Goal: Obtain resource: Download file/media

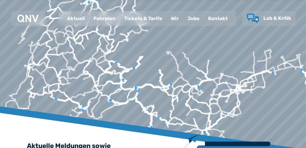
click at [103, 18] on div "Fahrplan" at bounding box center [104, 18] width 31 height 14
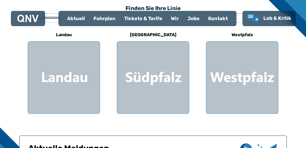
scroll to position [147, 0]
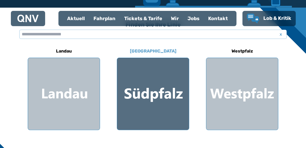
click at [149, 74] on div at bounding box center [153, 94] width 72 height 72
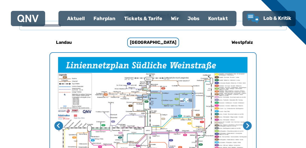
scroll to position [145, 0]
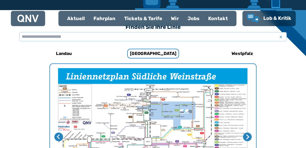
click at [241, 53] on h6 "Westpfalz" at bounding box center [242, 53] width 26 height 9
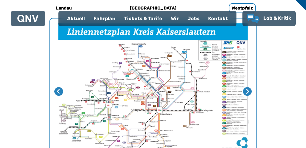
scroll to position [190, 0]
click at [248, 90] on icon "Nächste Seite" at bounding box center [247, 91] width 3 height 5
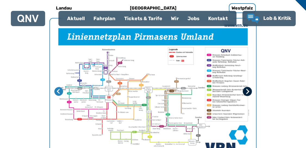
click at [248, 92] on icon "Nächste Seite" at bounding box center [247, 91] width 3 height 5
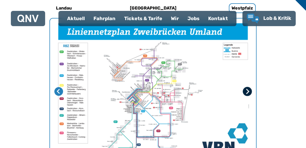
click at [248, 91] on icon "Nächste Seite" at bounding box center [247, 91] width 3 height 5
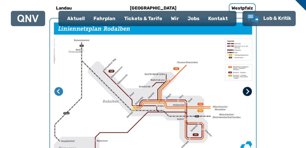
click at [246, 91] on icon "Erste Seite" at bounding box center [247, 91] width 5 height 5
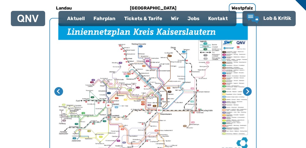
click at [145, 102] on img "1 von 4" at bounding box center [153, 91] width 206 height 146
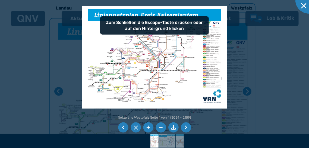
click at [148, 128] on li at bounding box center [148, 127] width 10 height 10
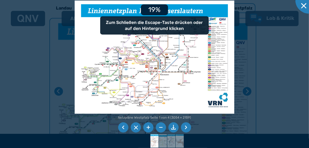
click at [148, 128] on li at bounding box center [148, 127] width 10 height 10
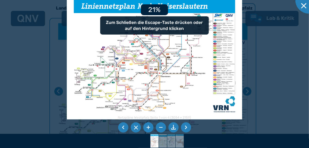
click at [148, 128] on li at bounding box center [148, 127] width 10 height 10
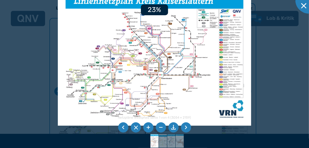
click at [148, 128] on li at bounding box center [148, 127] width 10 height 10
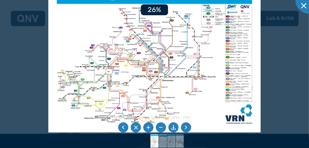
click at [148, 128] on li at bounding box center [148, 127] width 10 height 10
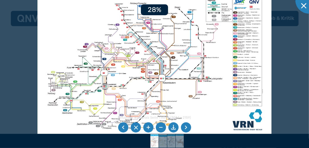
click at [148, 128] on li at bounding box center [148, 127] width 10 height 10
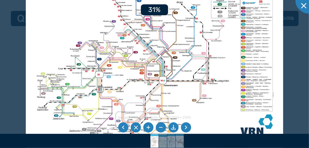
click at [148, 128] on li at bounding box center [148, 127] width 10 height 10
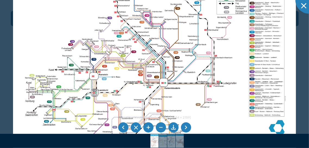
click at [149, 128] on li at bounding box center [148, 127] width 10 height 10
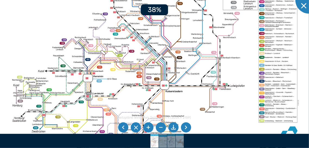
click at [149, 128] on li at bounding box center [148, 127] width 10 height 10
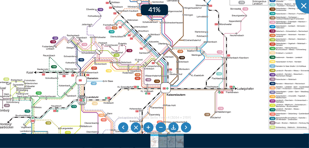
click at [149, 128] on li at bounding box center [148, 127] width 10 height 10
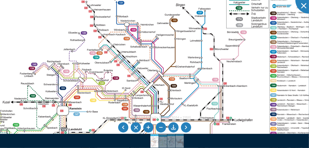
click at [183, 137] on div "Netzpläne Westpfalz Seite 1 von 4 (3054 × 2159) 45%" at bounding box center [154, 74] width 309 height 148
click at [213, 105] on img at bounding box center [143, 85] width 377 height 266
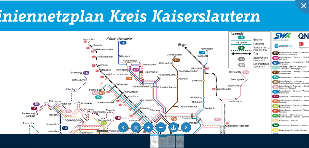
click at [237, 33] on img at bounding box center [145, 125] width 377 height 266
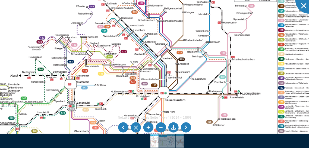
click at [158, 107] on img at bounding box center [151, 59] width 377 height 266
drag, startPoint x: 181, startPoint y: 115, endPoint x: 196, endPoint y: 80, distance: 38.0
click at [196, 80] on div "Netzpläne Westpfalz Seite 1 von 4 (3054 × 2159) 45%" at bounding box center [154, 74] width 309 height 148
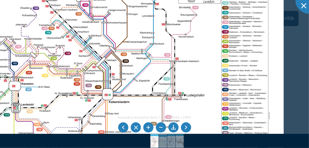
click at [198, 51] on img at bounding box center [95, 60] width 377 height 266
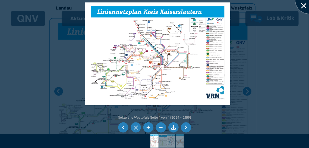
click at [305, 6] on div at bounding box center [309, -1] width 27 height 27
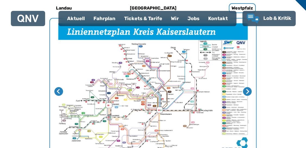
click at [103, 20] on div "Fahrplan" at bounding box center [104, 18] width 31 height 14
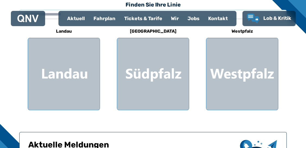
scroll to position [147, 0]
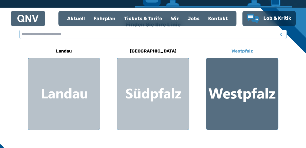
click at [232, 95] on div at bounding box center [242, 94] width 72 height 72
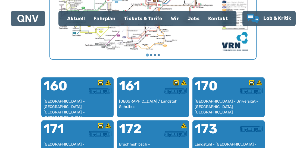
scroll to position [303, 0]
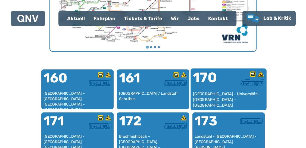
click at [223, 81] on div "170" at bounding box center [211, 81] width 36 height 20
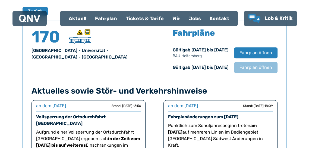
scroll to position [358, 0]
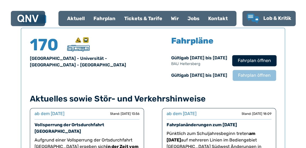
click at [253, 62] on span "Fahrplan öffnen" at bounding box center [254, 60] width 33 height 7
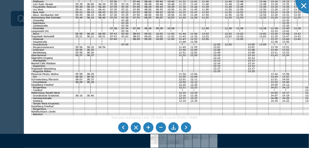
click at [271, 72] on img at bounding box center [176, 57] width 304 height 215
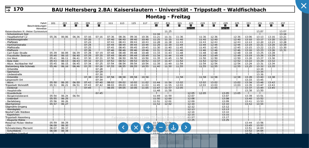
click at [215, 74] on img at bounding box center [150, 106] width 304 height 215
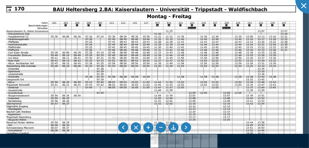
click at [186, 126] on li at bounding box center [186, 127] width 10 height 10
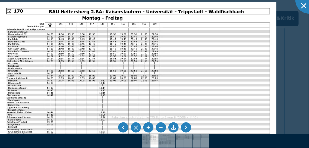
click at [187, 126] on li at bounding box center [186, 127] width 10 height 10
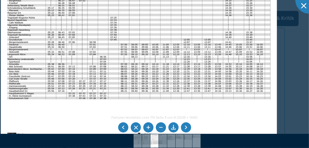
click at [89, 51] on img at bounding box center [139, 47] width 277 height 196
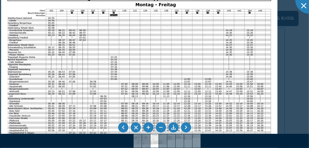
click at [92, 74] on img at bounding box center [139, 86] width 277 height 196
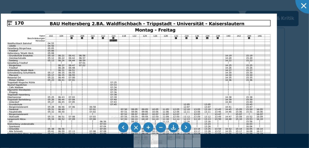
click at [119, 43] on img at bounding box center [139, 112] width 277 height 196
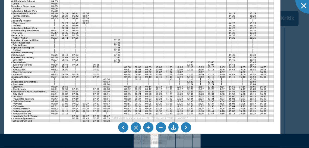
click at [105, 78] on img at bounding box center [142, 69] width 277 height 196
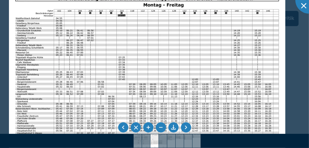
click at [172, 54] on img at bounding box center [147, 87] width 277 height 196
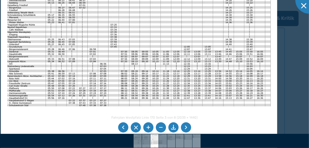
click at [243, 89] on img at bounding box center [139, 54] width 277 height 196
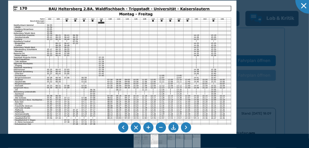
click at [83, 55] on img at bounding box center [122, 82] width 229 height 162
click at [187, 127] on li at bounding box center [186, 127] width 10 height 10
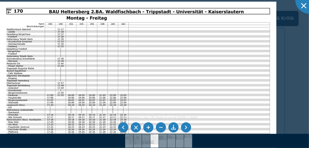
click at [188, 129] on li at bounding box center [186, 127] width 10 height 10
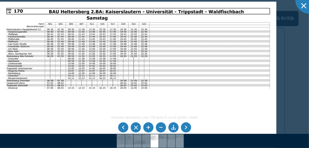
click at [189, 127] on li at bounding box center [186, 127] width 10 height 10
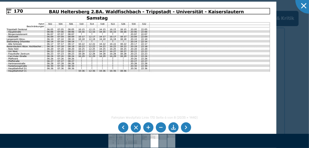
click at [189, 126] on li at bounding box center [186, 127] width 10 height 10
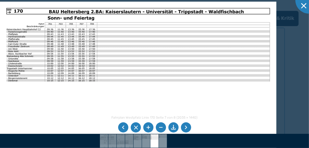
click at [188, 126] on li at bounding box center [186, 127] width 10 height 10
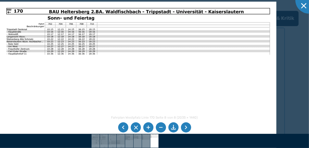
click at [189, 129] on li at bounding box center [186, 127] width 10 height 10
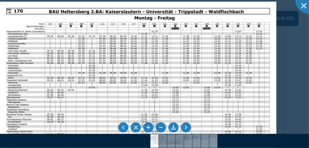
click at [175, 126] on li at bounding box center [173, 127] width 10 height 10
